Goal: Find specific page/section: Find specific page/section

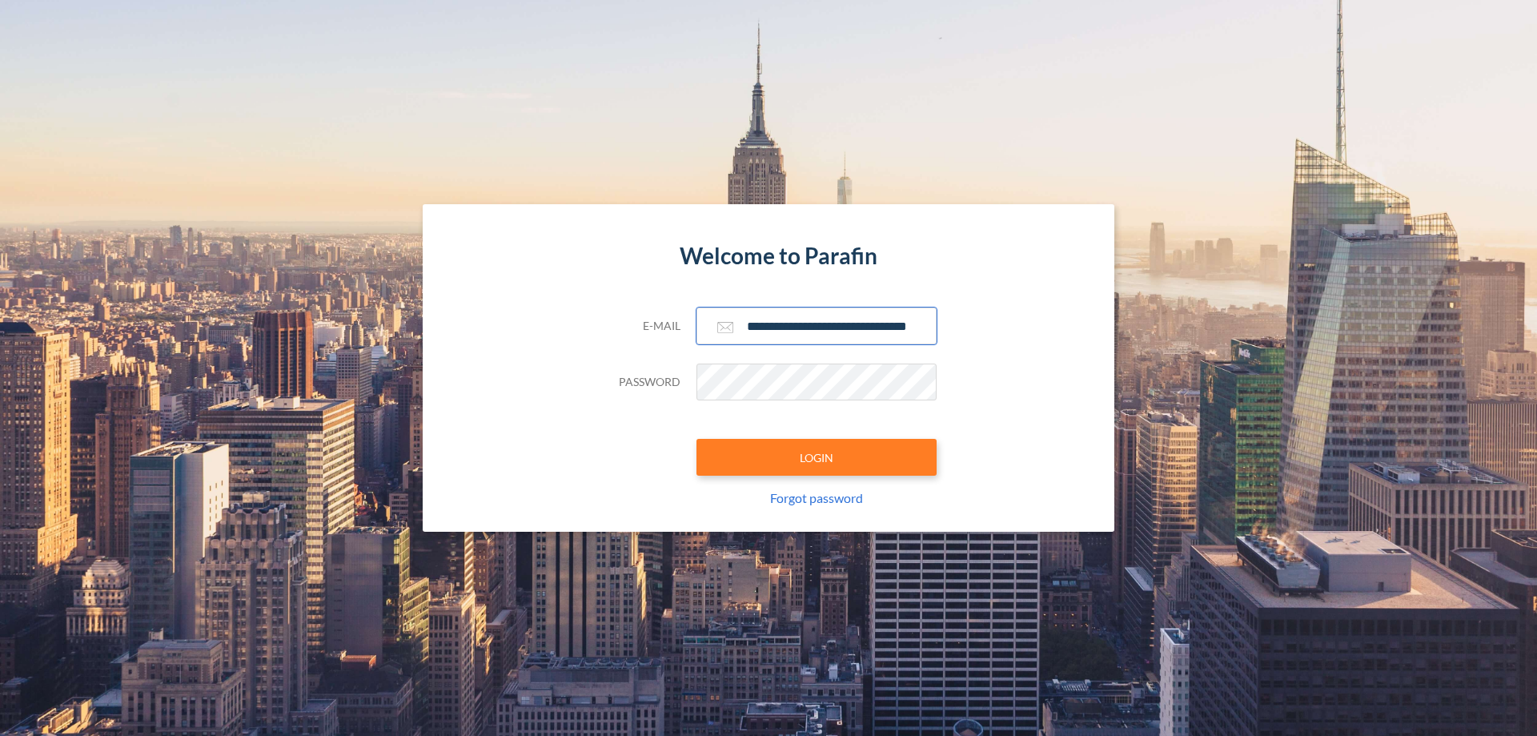
type input "**********"
click at [817, 457] on button "LOGIN" at bounding box center [816, 457] width 240 height 37
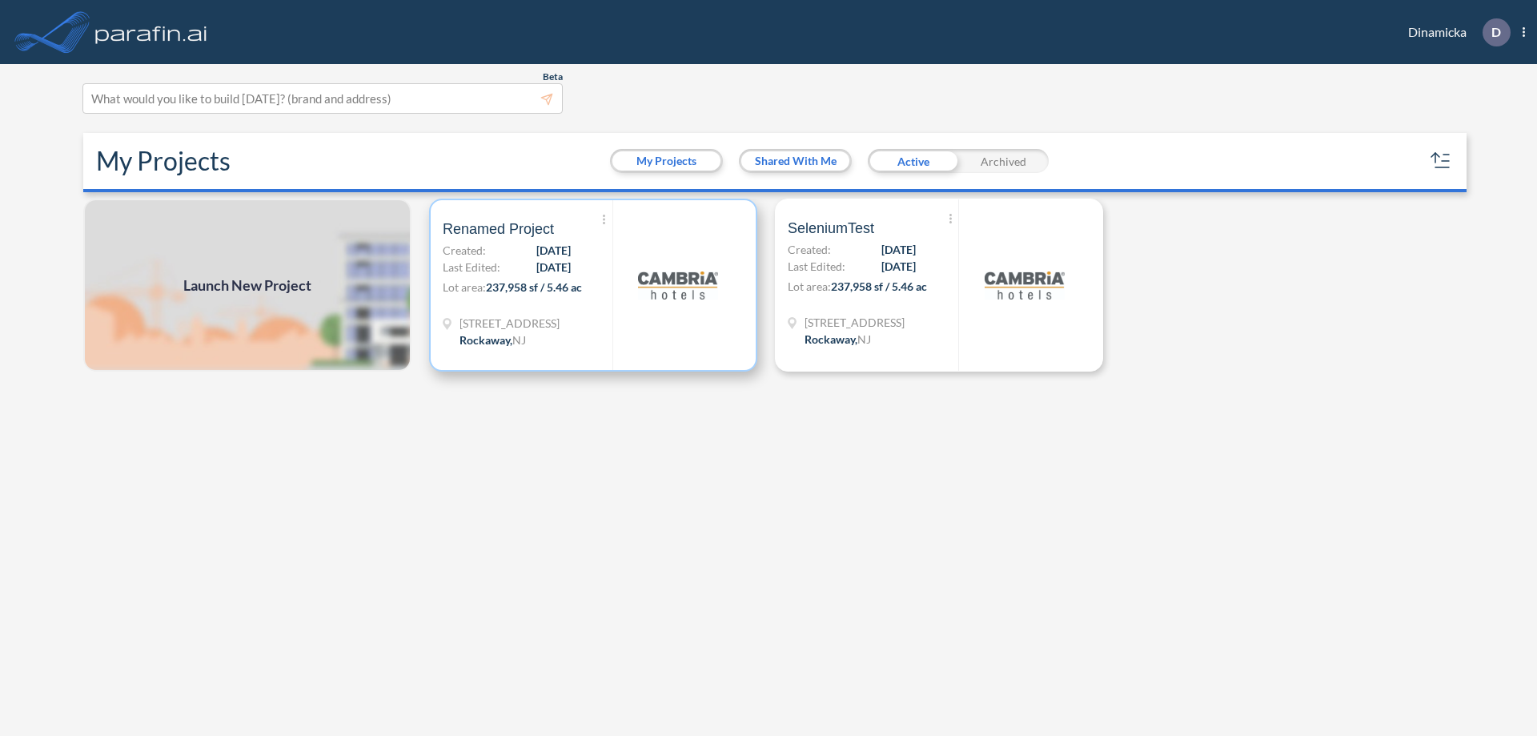
scroll to position [4, 0]
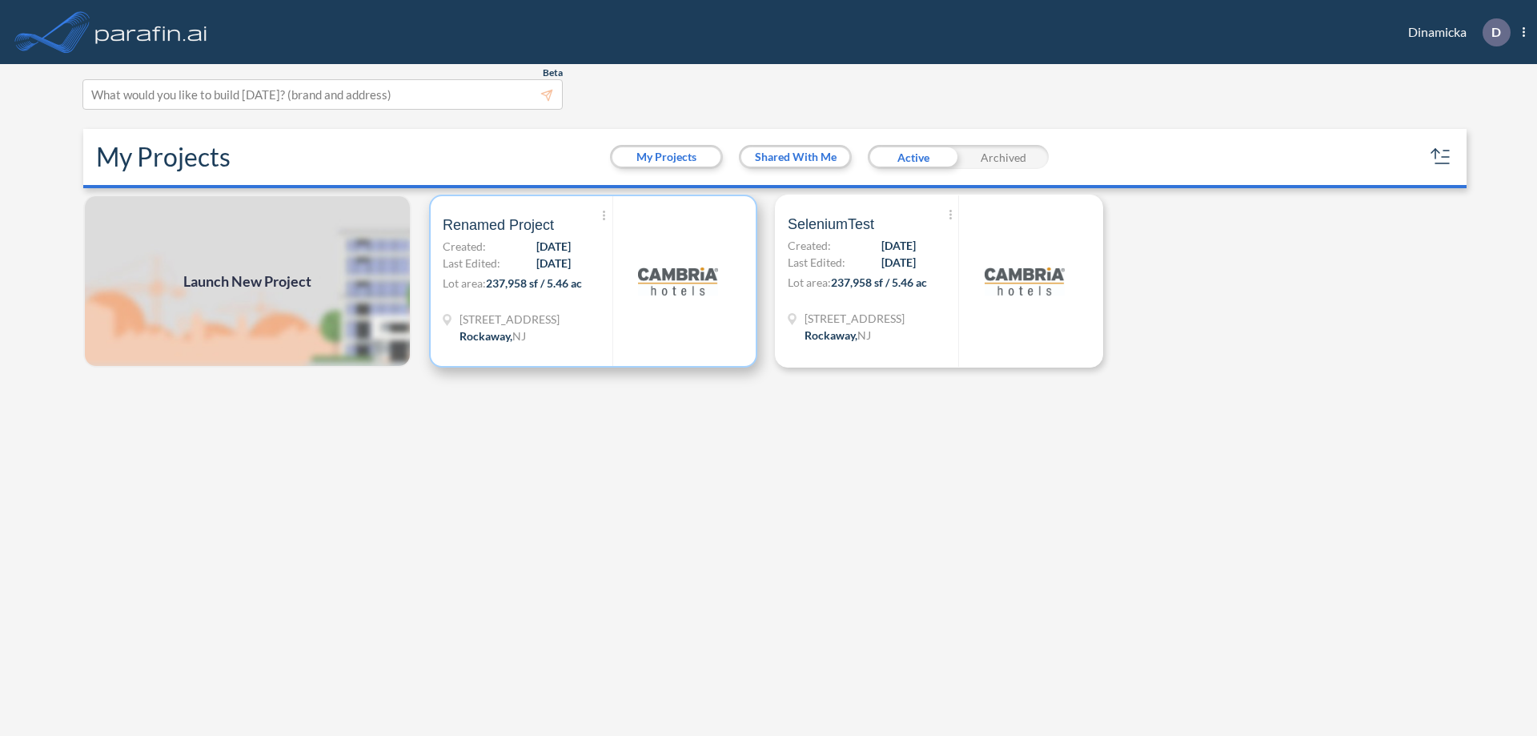
click at [593, 281] on p "Lot area: 237,958 sf / 5.46 ac" at bounding box center [528, 286] width 170 height 23
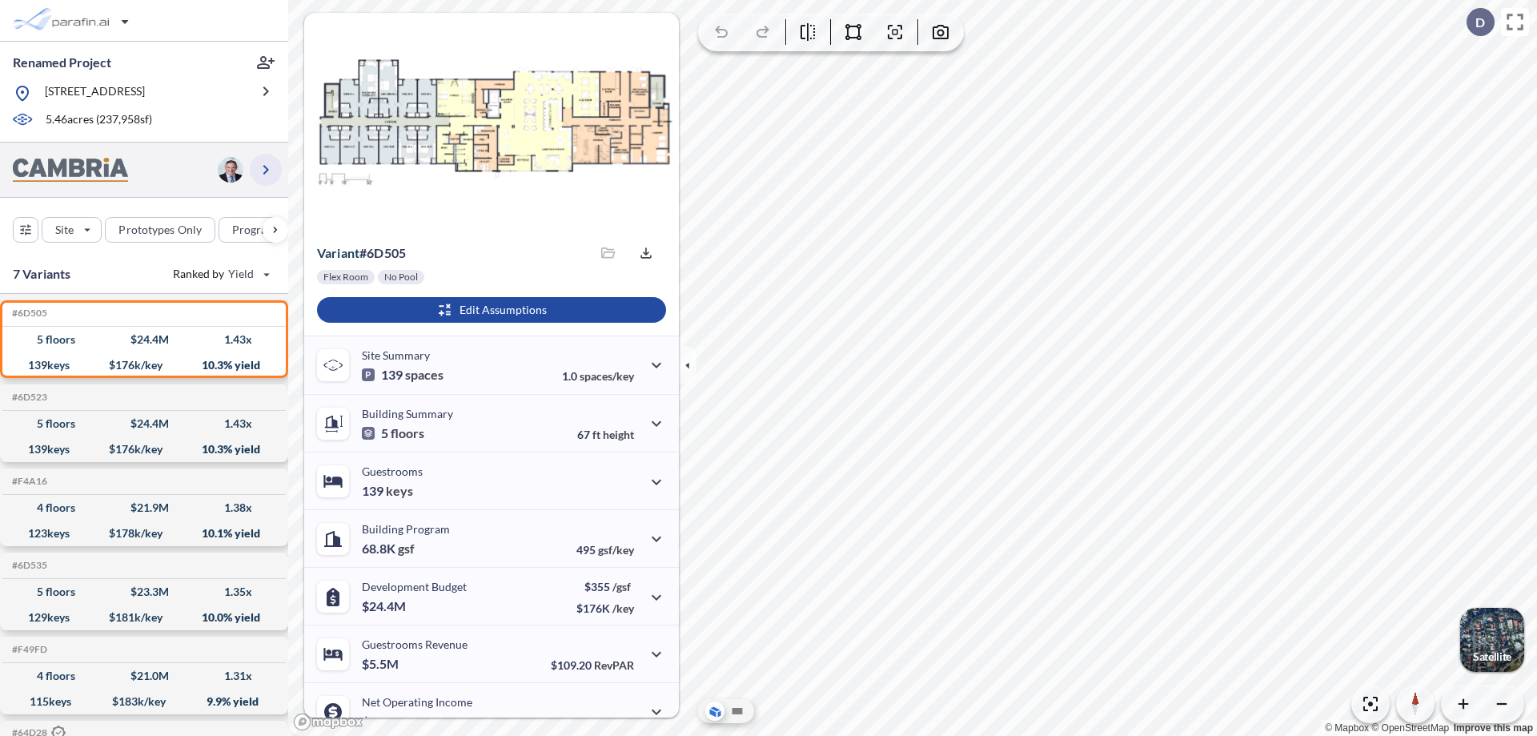
click at [266, 169] on icon "button" at bounding box center [265, 169] width 19 height 19
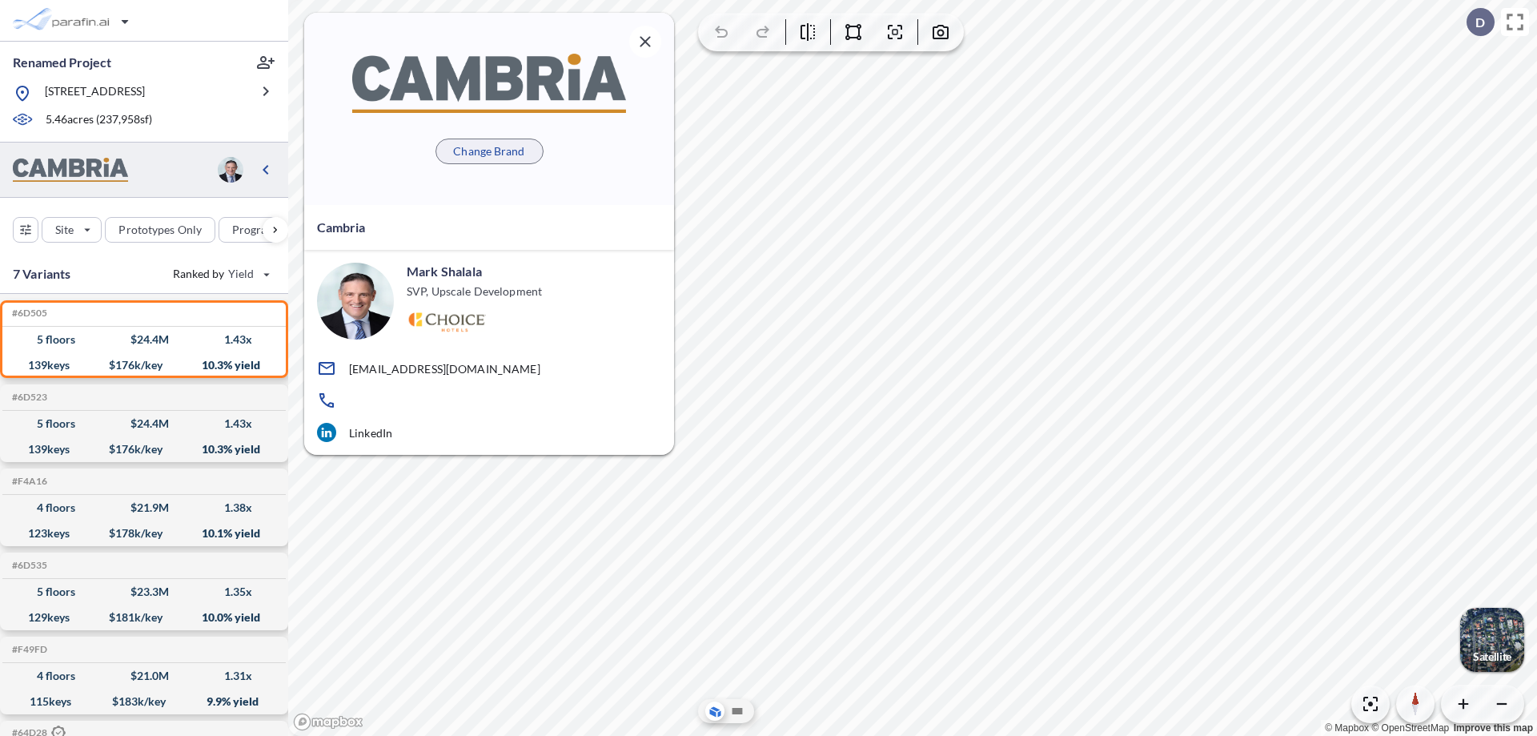
click at [489, 150] on p "Change Brand" at bounding box center [488, 151] width 71 height 16
